Goal: Check status: Check status

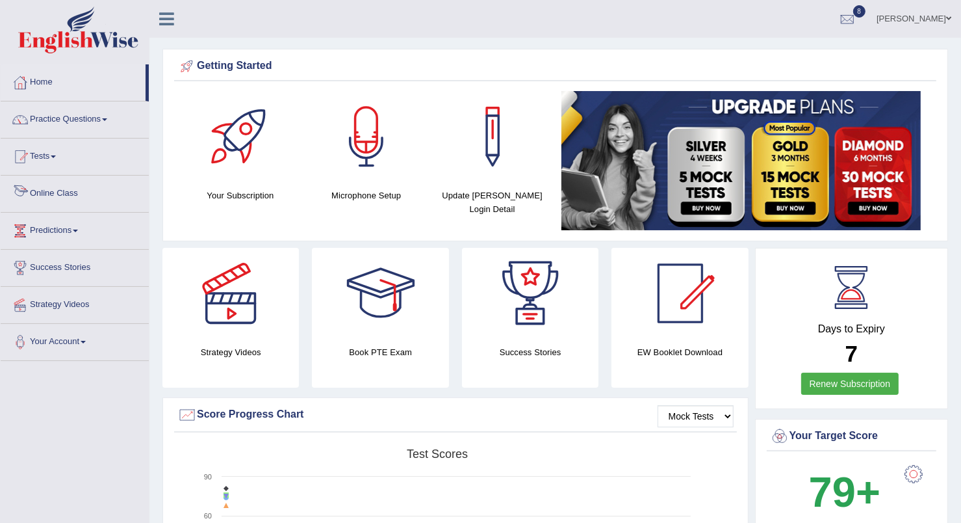
click at [47, 149] on link "Tests" at bounding box center [75, 154] width 148 height 32
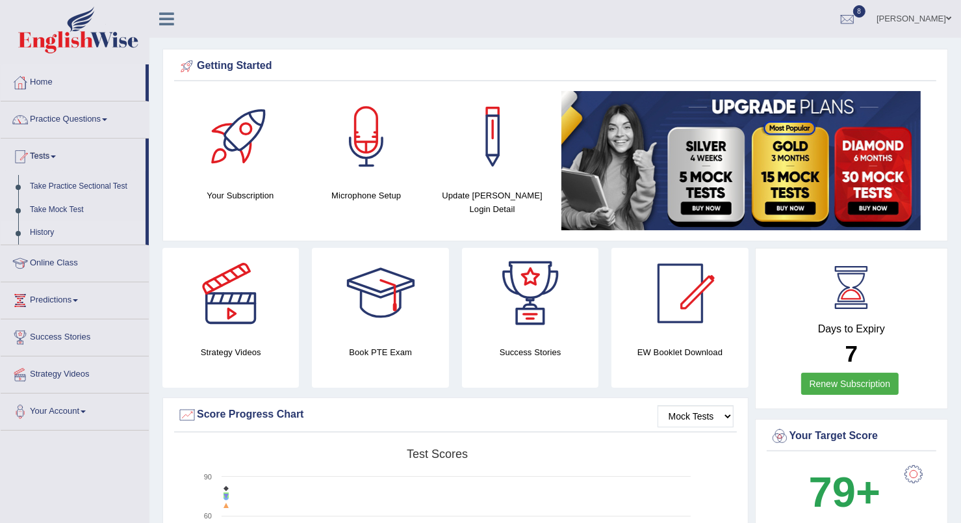
click at [34, 230] on link "History" at bounding box center [85, 232] width 122 height 23
